Goal: Task Accomplishment & Management: Manage account settings

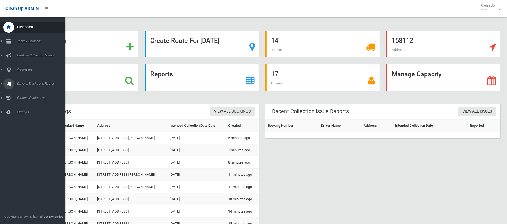
click at [32, 83] on span "Drivers, Trucks and Routes" at bounding box center [41, 84] width 50 height 4
click at [25, 114] on span "Routes" at bounding box center [38, 116] width 45 height 4
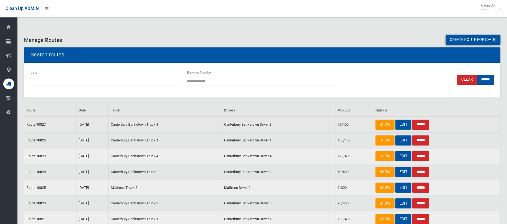
click at [401, 124] on link "EDIT" at bounding box center [404, 125] width 16 height 10
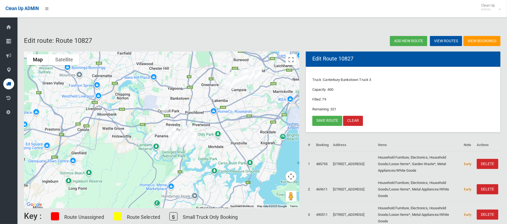
drag, startPoint x: 183, startPoint y: 157, endPoint x: 250, endPoint y: 132, distance: 72.3
click at [231, 138] on div at bounding box center [161, 129] width 275 height 157
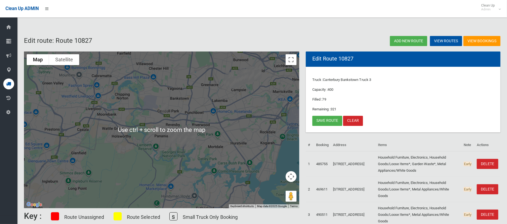
scroll to position [3, 0]
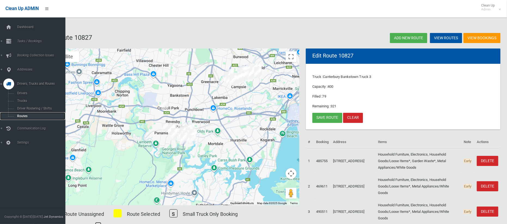
click at [24, 116] on span "Routes" at bounding box center [38, 116] width 45 height 4
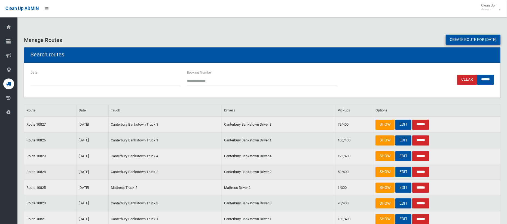
click at [400, 171] on link "EDIT" at bounding box center [404, 172] width 16 height 10
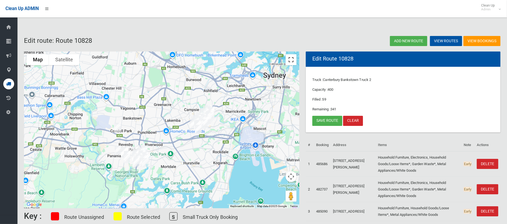
click at [288, 62] on button "Toggle fullscreen view" at bounding box center [291, 59] width 11 height 11
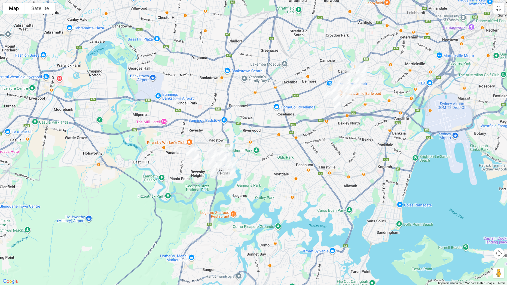
click at [498, 9] on button "Toggle fullscreen view" at bounding box center [499, 8] width 11 height 11
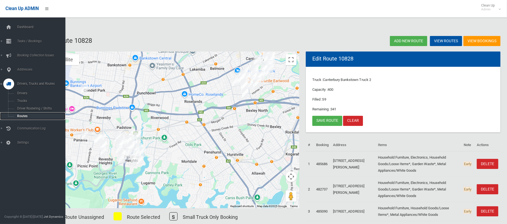
click at [25, 114] on span "Routes" at bounding box center [38, 116] width 45 height 4
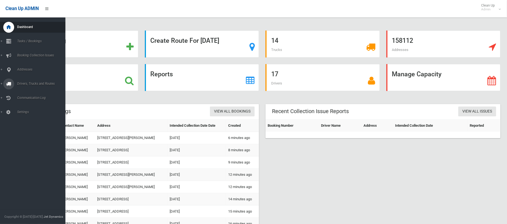
click at [31, 83] on span "Drivers, Trucks and Routes" at bounding box center [41, 84] width 50 height 4
click at [22, 115] on span "Routes" at bounding box center [38, 116] width 45 height 4
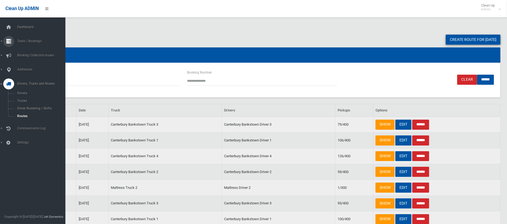
click at [29, 42] on span "Tasks / Bookings" at bounding box center [41, 41] width 50 height 4
click at [25, 80] on span "Search" at bounding box center [38, 81] width 45 height 4
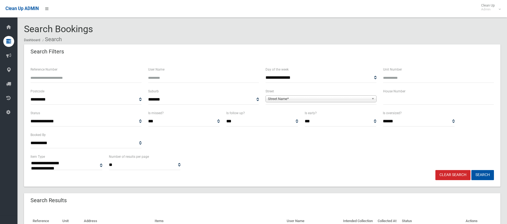
select select
click at [391, 98] on input "text" at bounding box center [438, 100] width 111 height 10
type input "*****"
click at [320, 98] on span "Street Name*" at bounding box center [318, 99] width 101 height 7
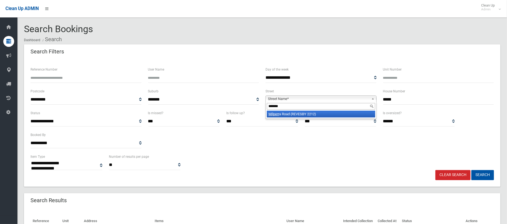
type input "*******"
click at [306, 114] on li "Milperr a Road (REVESBY 2212)" at bounding box center [321, 114] width 108 height 7
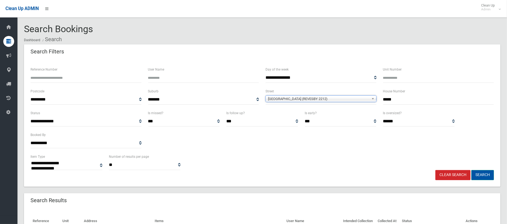
click at [481, 174] on button "Search" at bounding box center [483, 175] width 23 height 10
select select
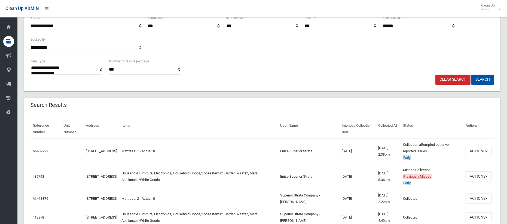
scroll to position [96, 0]
click at [475, 175] on button "Actions" at bounding box center [479, 176] width 26 height 10
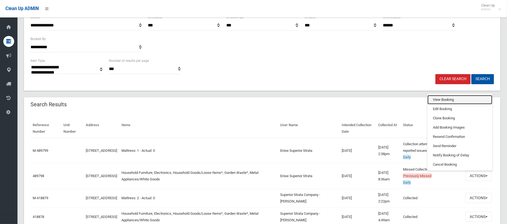
click at [440, 99] on link "View Booking" at bounding box center [460, 99] width 65 height 9
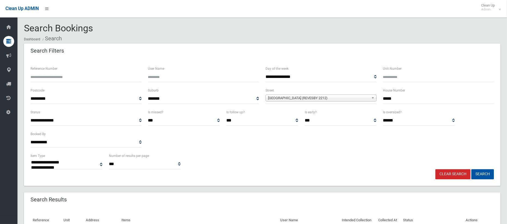
scroll to position [0, 0]
drag, startPoint x: 394, startPoint y: 97, endPoint x: 350, endPoint y: 98, distance: 43.9
click at [351, 98] on div "**********" at bounding box center [262, 99] width 470 height 22
type input "**"
click at [303, 97] on span "Milperra Road (REVESBY 2212)" at bounding box center [318, 99] width 101 height 7
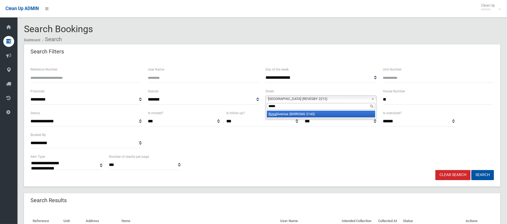
type input "*****"
click at [299, 117] on li "Royal Avenue (BIRRONG 2143)" at bounding box center [321, 114] width 108 height 7
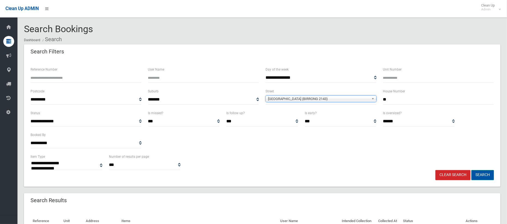
click at [481, 175] on button "Search" at bounding box center [483, 175] width 23 height 10
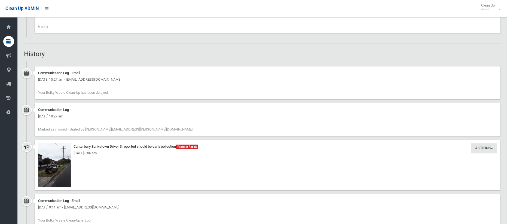
scroll to position [425, 0]
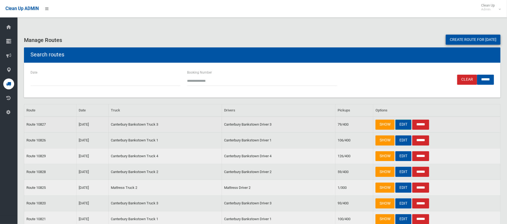
click at [403, 125] on link "EDIT" at bounding box center [404, 125] width 16 height 10
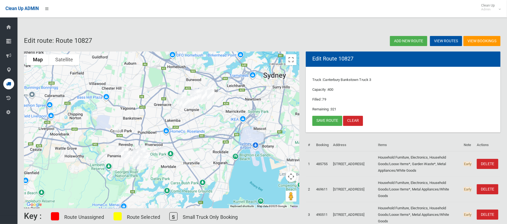
click at [114, 129] on img "60-62 Milperra Road, REVESBY NSW 2212" at bounding box center [117, 127] width 11 height 14
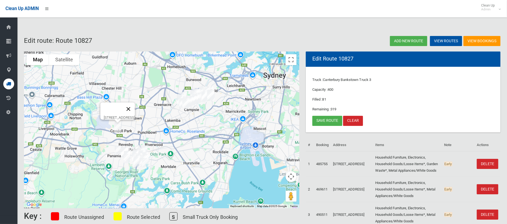
click at [135, 107] on button "Close" at bounding box center [128, 108] width 13 height 13
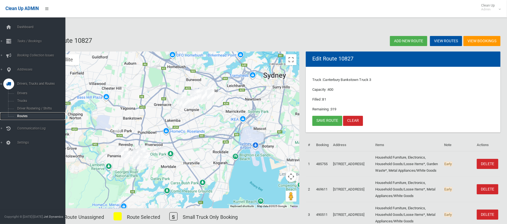
click at [21, 117] on span "Routes" at bounding box center [38, 116] width 45 height 4
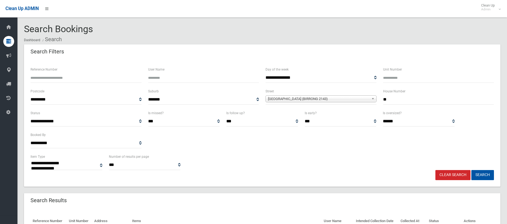
select select
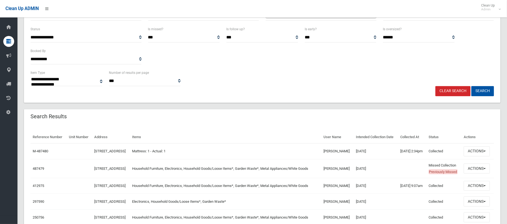
scroll to position [86, 0]
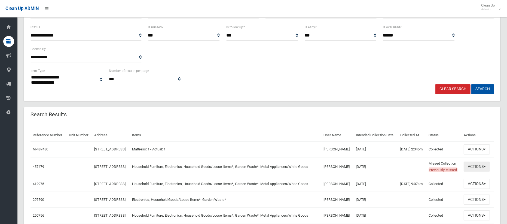
click at [472, 172] on button "Actions" at bounding box center [477, 167] width 26 height 10
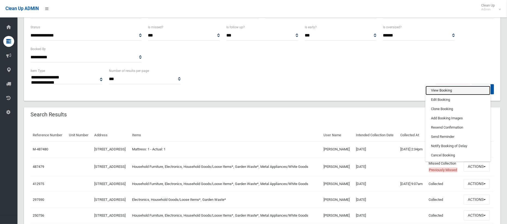
click at [439, 95] on link "View Booking" at bounding box center [458, 90] width 65 height 9
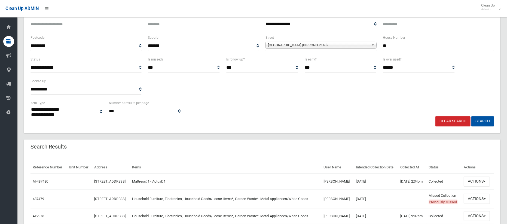
scroll to position [42, 0]
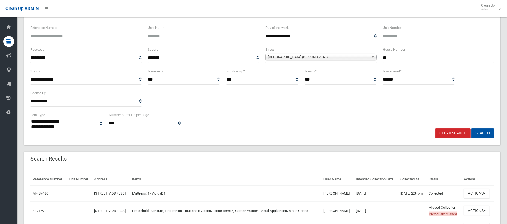
drag, startPoint x: 390, startPoint y: 59, endPoint x: 362, endPoint y: 60, distance: 28.4
click at [362, 60] on div "**********" at bounding box center [262, 57] width 470 height 22
type input "*****"
click at [330, 57] on span "Royal Avenue (BIRRONG 2143)" at bounding box center [318, 57] width 101 height 7
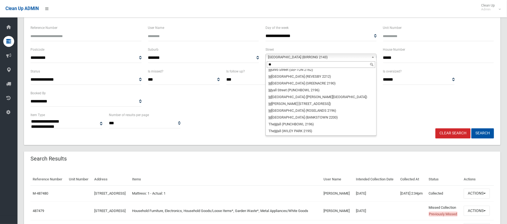
scroll to position [0, 0]
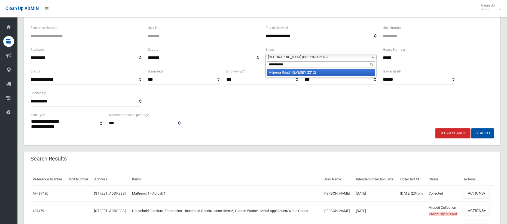
type input "**********"
click at [324, 74] on li "Milperra Ro ad (REVESBY 2212)" at bounding box center [321, 72] width 108 height 7
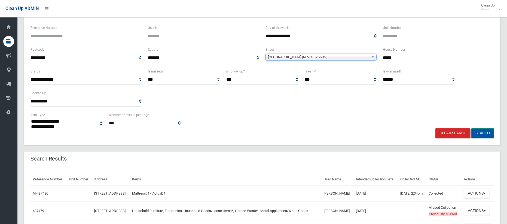
click at [480, 133] on button "Search" at bounding box center [483, 133] width 23 height 10
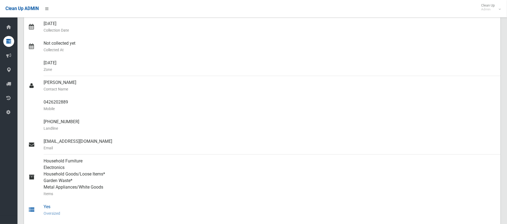
scroll to position [41, 0]
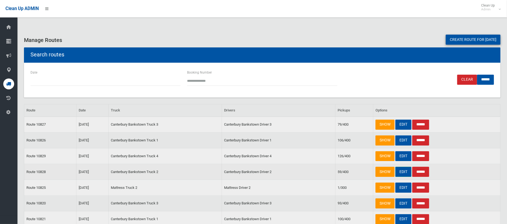
click at [401, 172] on link "EDIT" at bounding box center [404, 172] width 16 height 10
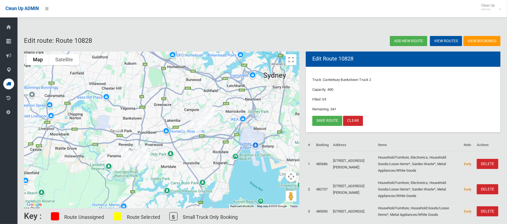
click at [129, 83] on img "21 Royal Avenue, BIRRONG NSW 2143" at bounding box center [129, 84] width 11 height 14
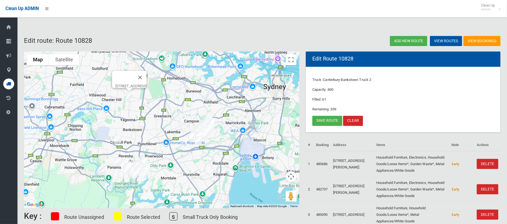
click at [117, 136] on img "60-62 Milperra Road, REVESBY NSW 2212" at bounding box center [117, 139] width 11 height 14
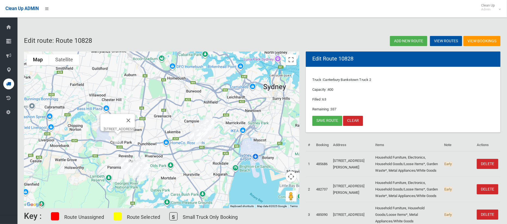
click at [118, 139] on img "60-62 Milperra Road, REVESBY NSW 2212" at bounding box center [117, 139] width 11 height 14
click at [328, 121] on link "Save route" at bounding box center [327, 121] width 30 height 10
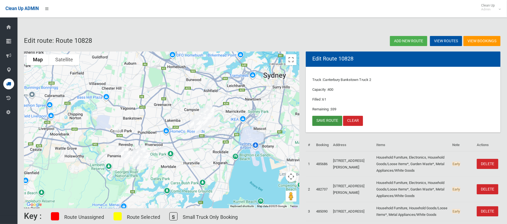
click at [325, 120] on link "Save route" at bounding box center [327, 121] width 30 height 10
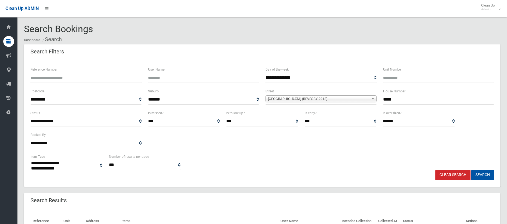
select select
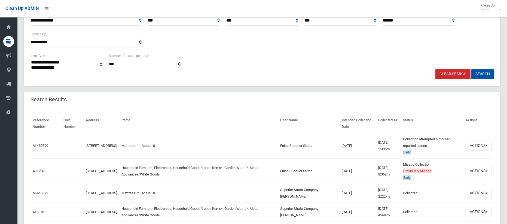
scroll to position [105, 0]
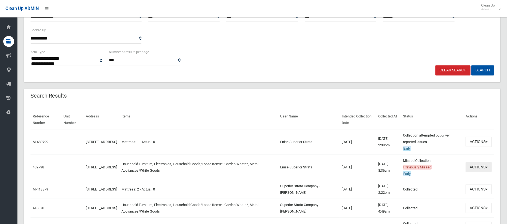
click at [472, 165] on button "Actions" at bounding box center [479, 167] width 26 height 10
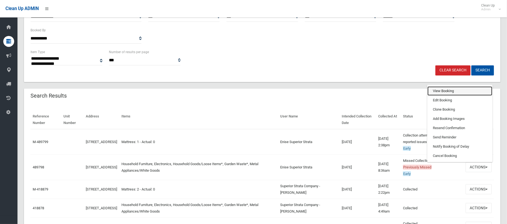
click at [442, 89] on link "View Booking" at bounding box center [460, 90] width 65 height 9
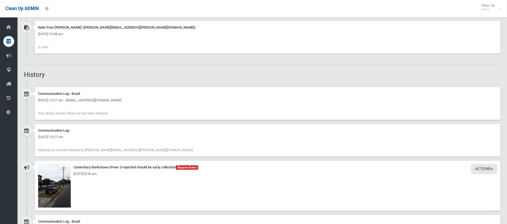
scroll to position [436, 0]
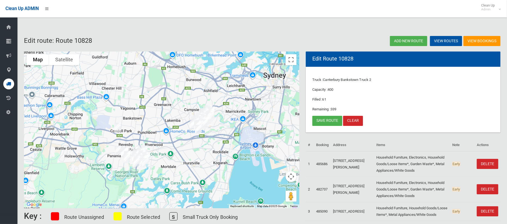
click at [8, 84] on icon at bounding box center [8, 83] width 5 height 11
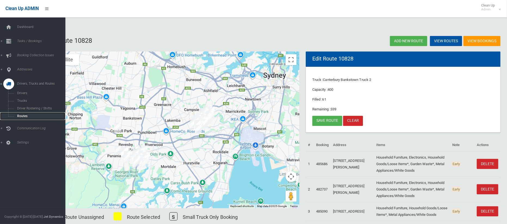
click at [19, 116] on span "Routes" at bounding box center [38, 116] width 45 height 4
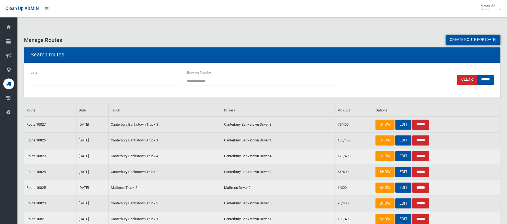
click at [401, 125] on link "EDIT" at bounding box center [404, 125] width 16 height 10
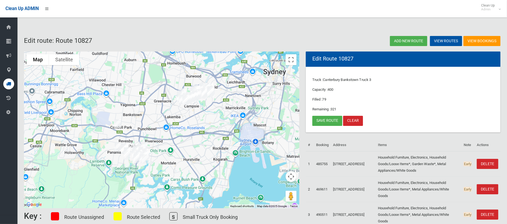
click at [119, 124] on img "60-62 Milperra Road, REVESBY NSW 2212" at bounding box center [117, 124] width 11 height 14
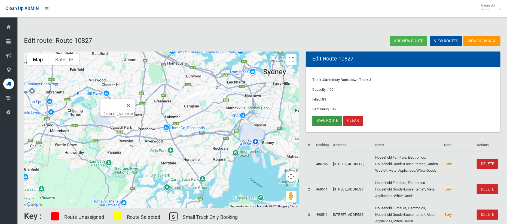
click at [321, 122] on link "Save route" at bounding box center [327, 121] width 30 height 10
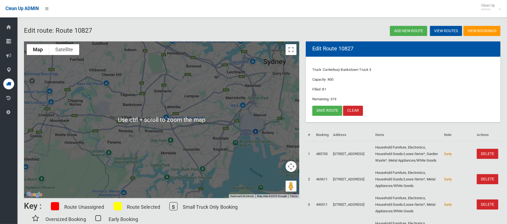
scroll to position [11, 0]
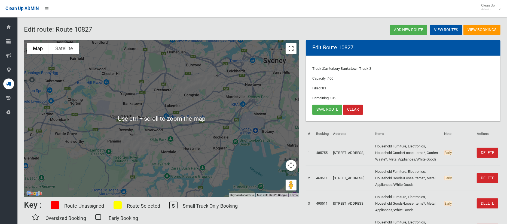
click at [292, 51] on button "Toggle fullscreen view" at bounding box center [291, 48] width 11 height 11
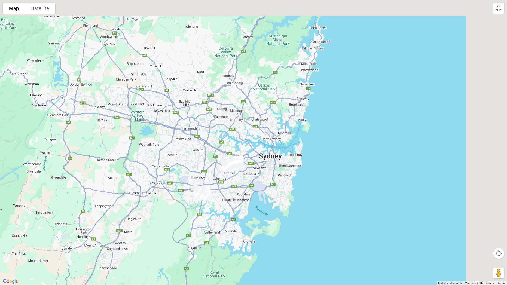
drag, startPoint x: 314, startPoint y: 122, endPoint x: 264, endPoint y: 157, distance: 61.0
click at [264, 157] on div at bounding box center [253, 142] width 507 height 285
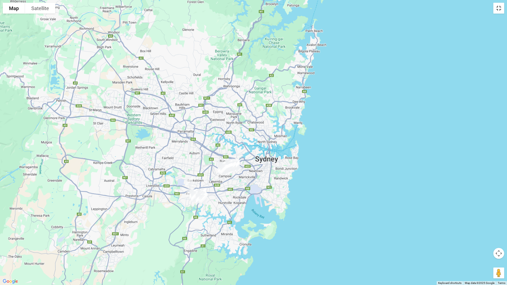
click at [498, 10] on button "Toggle fullscreen view" at bounding box center [499, 8] width 11 height 11
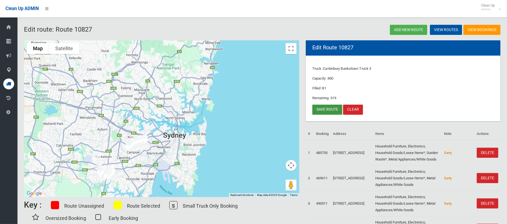
click at [314, 106] on link "Save route" at bounding box center [327, 110] width 30 height 10
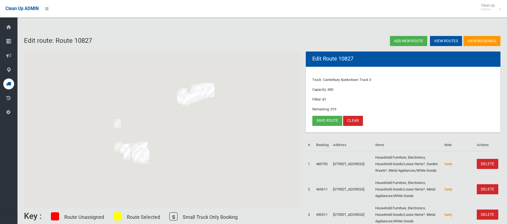
scroll to position [11, 0]
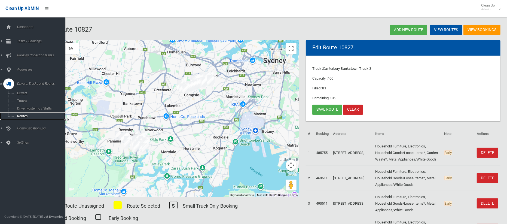
click at [22, 114] on span "Routes" at bounding box center [38, 116] width 45 height 4
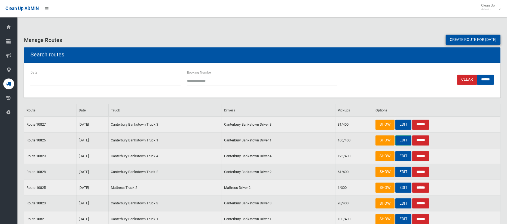
click at [403, 137] on link "EDIT" at bounding box center [404, 140] width 16 height 10
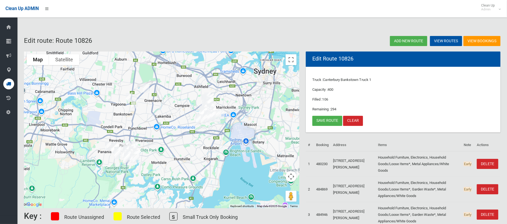
click at [145, 86] on img "24 Peter Crescent, GREENACRE NSW 2190" at bounding box center [146, 88] width 11 height 14
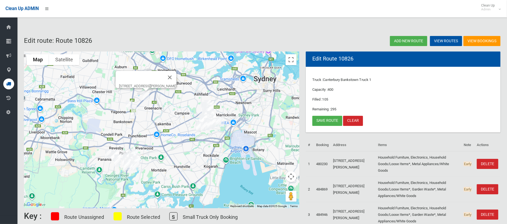
click at [146, 96] on img "24 Peter Crescent, GREENACRE NSW 2190" at bounding box center [146, 96] width 11 height 14
click at [129, 102] on img "73 Woodbine Street, YAGOONA NSW 2199" at bounding box center [129, 105] width 11 height 14
click at [130, 105] on img "11 Jacobs Street, BANKSTOWN NSW 2200" at bounding box center [134, 112] width 11 height 14
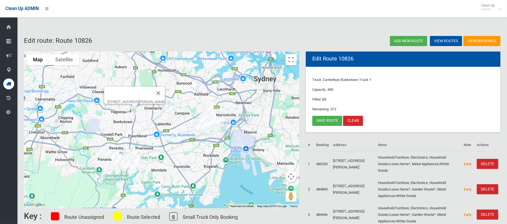
click at [126, 106] on img "73 Woodbine Street, YAGOONA NSW 2199" at bounding box center [129, 105] width 11 height 14
click at [136, 113] on img "11 Jacobs Street, BANKSTOWN NSW 2200" at bounding box center [134, 112] width 11 height 14
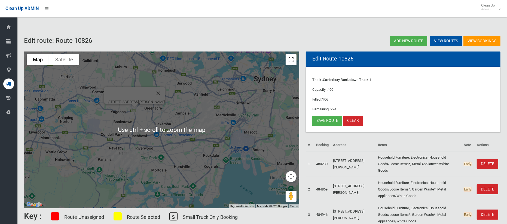
click at [290, 60] on button "Toggle fullscreen view" at bounding box center [291, 59] width 11 height 11
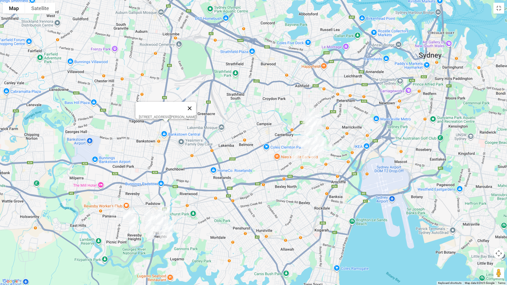
click at [196, 106] on button "Close" at bounding box center [189, 108] width 13 height 13
click at [498, 8] on button "Toggle fullscreen view" at bounding box center [499, 8] width 11 height 11
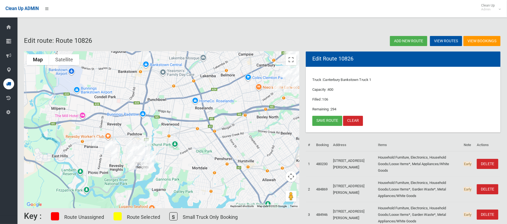
drag, startPoint x: 101, startPoint y: 119, endPoint x: 169, endPoint y: 65, distance: 87.1
click at [169, 65] on div at bounding box center [161, 129] width 275 height 157
